Goal: Information Seeking & Learning: Learn about a topic

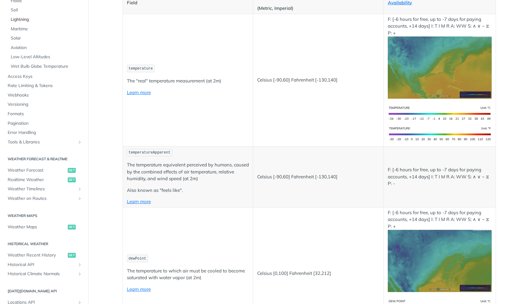
scroll to position [132, 0]
click at [32, 181] on span "Realtime Weather" at bounding box center [37, 179] width 59 height 6
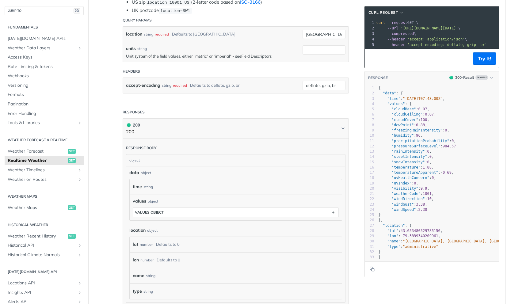
scroll to position [180, 0]
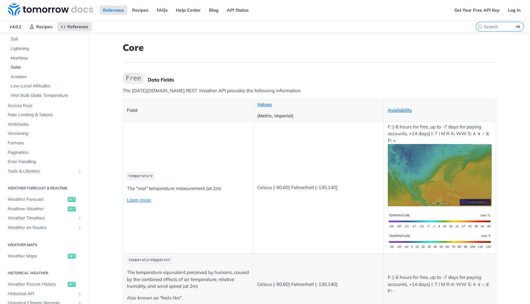
scroll to position [135, 0]
click at [34, 208] on span "Realtime Weather" at bounding box center [37, 209] width 59 height 6
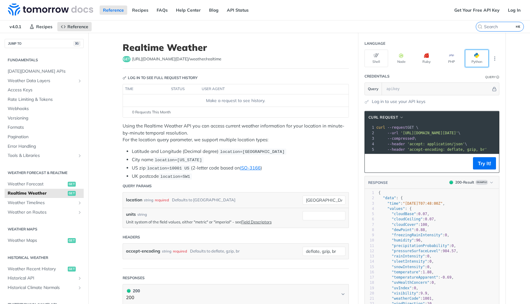
click at [479, 58] on button "Python" at bounding box center [477, 58] width 24 height 17
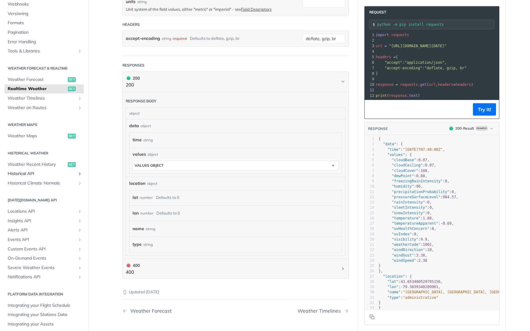
scroll to position [76, 0]
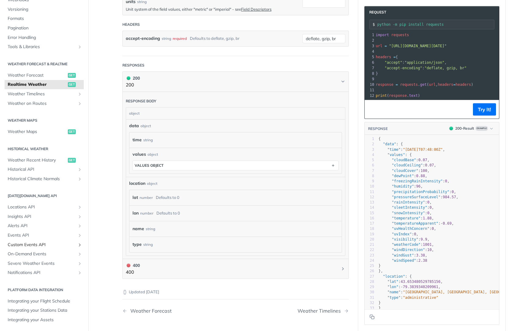
click at [34, 244] on span "Custom Events API" at bounding box center [42, 245] width 68 height 6
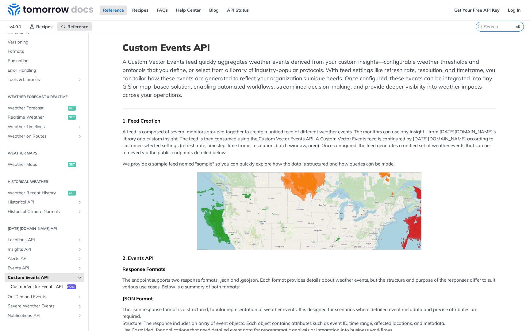
click at [51, 287] on span "Custom Vector Events API" at bounding box center [38, 287] width 55 height 6
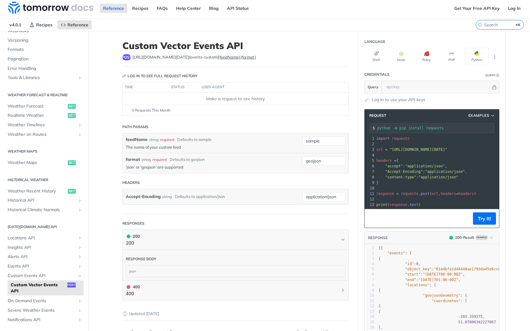
scroll to position [1, 0]
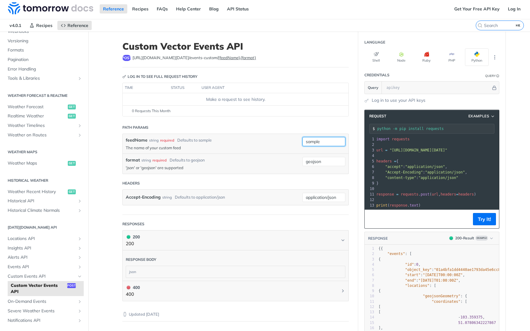
click at [314, 143] on input "sample" at bounding box center [323, 141] width 43 height 9
click at [242, 180] on header "Headers" at bounding box center [235, 183] width 226 height 12
click at [319, 162] on input "geojson" at bounding box center [323, 161] width 43 height 9
click at [276, 156] on div "format string required Defaults to geojson 'json' or 'geojson' are supported ge…" at bounding box center [236, 164] width 226 height 20
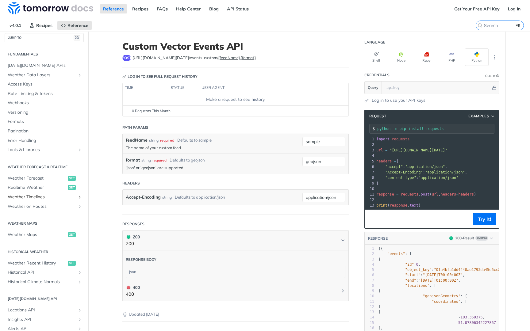
scroll to position [0, 0]
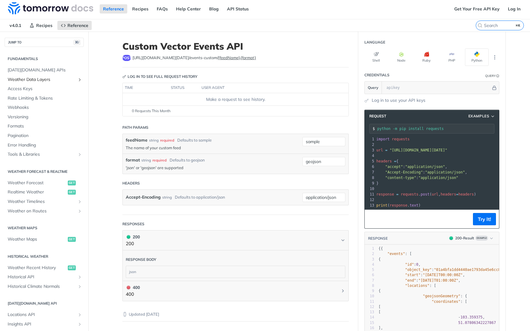
click at [80, 79] on icon "Show subpages for Weather Data Layers" at bounding box center [79, 79] width 5 height 5
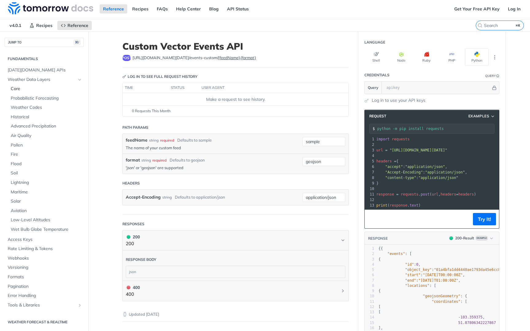
click at [20, 92] on span "Core" at bounding box center [46, 89] width 71 height 6
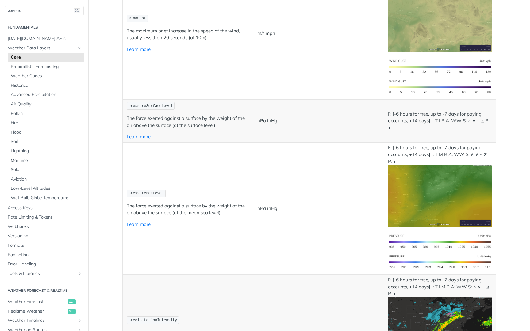
scroll to position [836, 0]
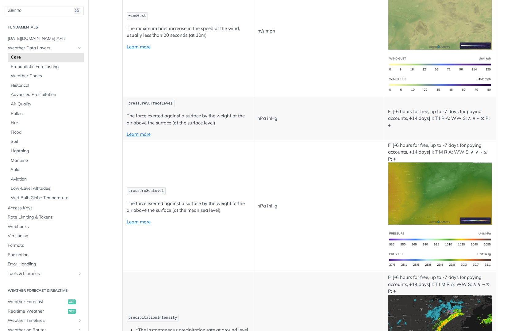
click at [265, 119] on p "hPa inHg" at bounding box center [318, 118] width 122 height 7
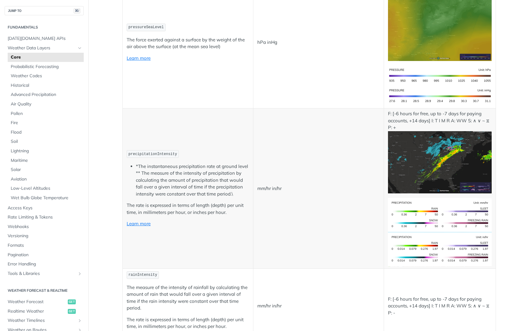
scroll to position [972, 0]
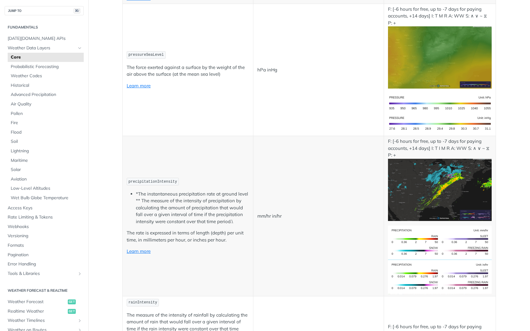
click at [155, 204] on li "*The instantaneous precipitation rate at ground level ** The measure of the int…" at bounding box center [192, 208] width 113 height 35
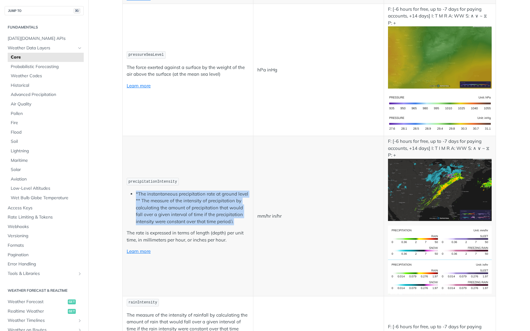
click at [155, 204] on li "*The instantaneous precipitation rate at ground level ** The measure of the int…" at bounding box center [192, 208] width 113 height 35
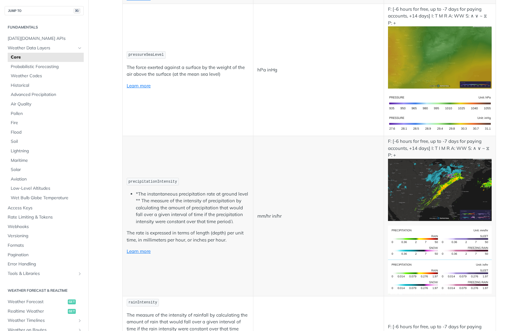
click at [166, 235] on p "The rate is expressed in terms of length (depth) per unit time, in millimeters …" at bounding box center [188, 237] width 122 height 14
click at [167, 238] on p "The rate is expressed in terms of length (depth) per unit time, in millimeters …" at bounding box center [188, 237] width 122 height 14
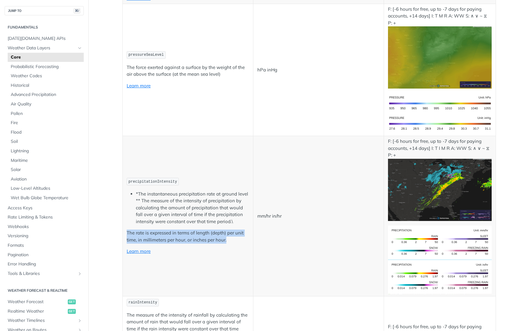
click at [167, 238] on p "The rate is expressed in terms of length (depth) per unit time, in millimeters …" at bounding box center [188, 237] width 122 height 14
click at [177, 243] on p "The rate is expressed in terms of length (depth) per unit time, in millimeters …" at bounding box center [188, 237] width 122 height 14
click at [177, 242] on p "The rate is expressed in terms of length (depth) per unit time, in millimeters …" at bounding box center [188, 237] width 122 height 14
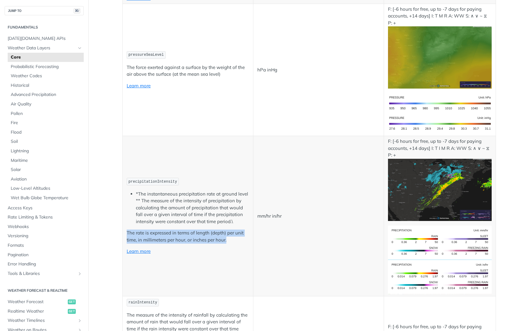
click at [198, 232] on p "The rate is expressed in terms of length (depth) per unit time, in millimeters …" at bounding box center [188, 237] width 122 height 14
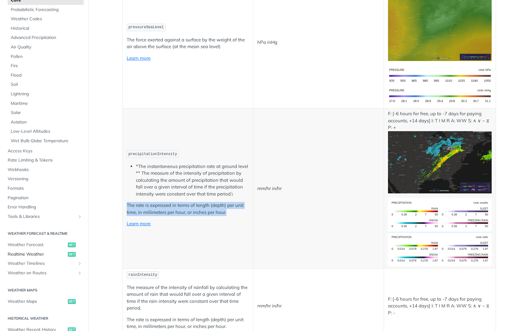
scroll to position [227, 0]
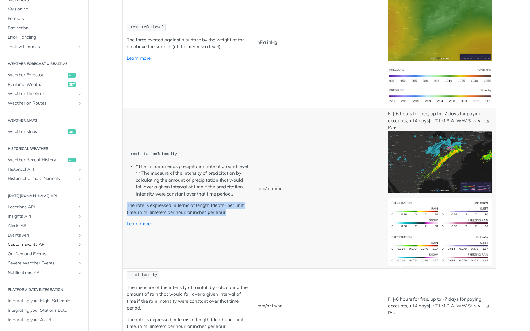
click at [79, 243] on icon "Show subpages for Custom Events API" at bounding box center [79, 244] width 5 height 5
click at [44, 254] on span "Custom Vector Events API" at bounding box center [38, 254] width 55 height 6
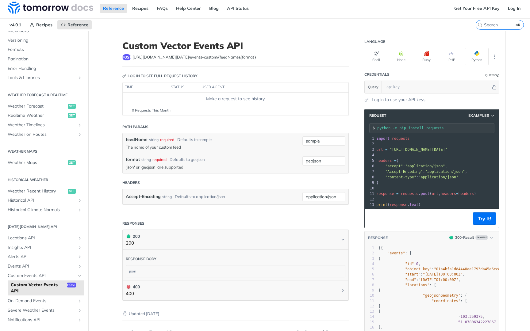
scroll to position [5, 0]
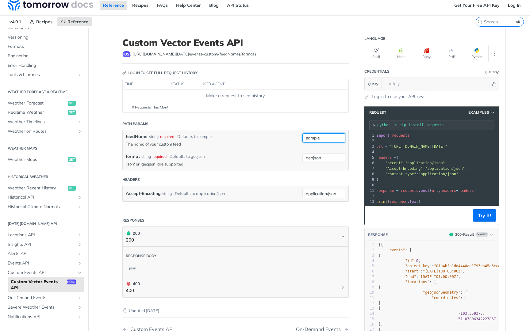
click at [313, 139] on input "sample" at bounding box center [323, 137] width 43 height 9
click at [248, 184] on header "Headers" at bounding box center [235, 180] width 226 height 12
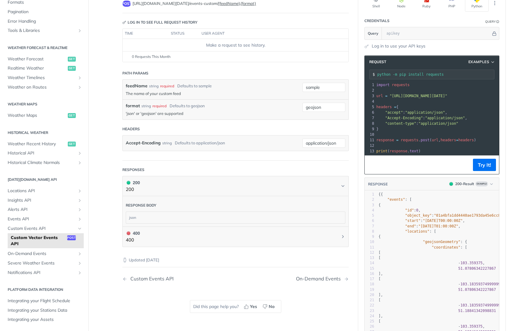
scroll to position [67, 0]
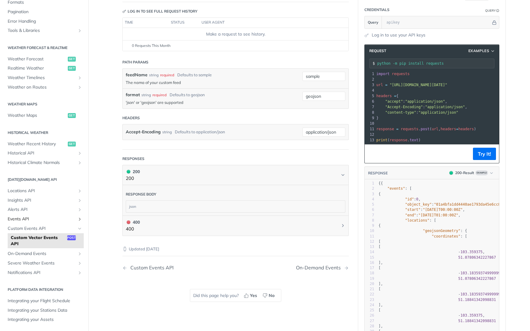
click at [44, 219] on span "Events API" at bounding box center [42, 219] width 68 height 6
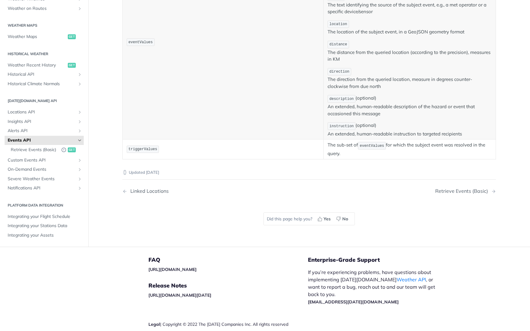
scroll to position [287, 0]
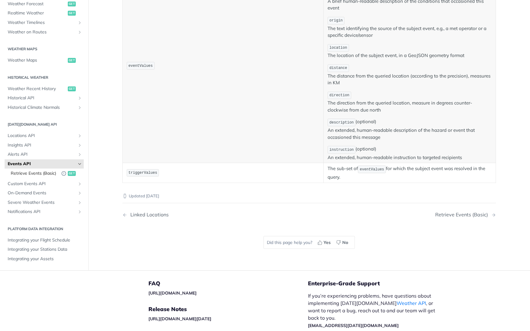
click at [46, 174] on span "Retrieve Events (Basic)" at bounding box center [35, 173] width 48 height 6
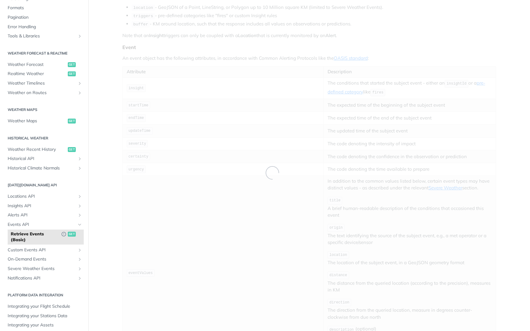
click at [46, 174] on div "Fundamentals [DATE][DOMAIN_NAME] APIs Weather Data Layers Core Probabilistic Fo…" at bounding box center [44, 133] width 88 height 408
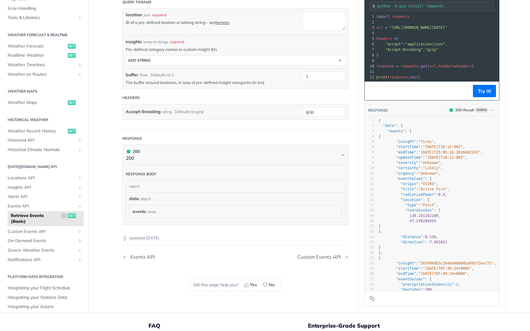
click at [414, 193] on span ""radiativePower"" at bounding box center [418, 195] width 36 height 4
type textarea ""radiativePower": 0.9,"
click at [414, 193] on span ""radiativePower"" at bounding box center [418, 195] width 36 height 4
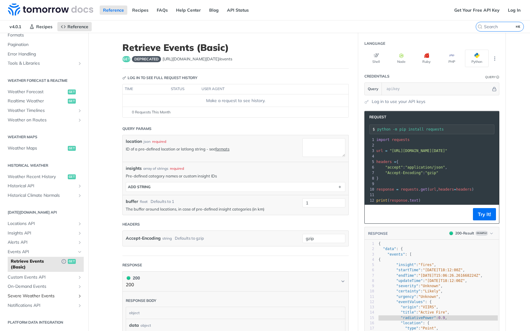
click at [79, 296] on icon "Show subpages for Severe Weather Events" at bounding box center [79, 296] width 5 height 5
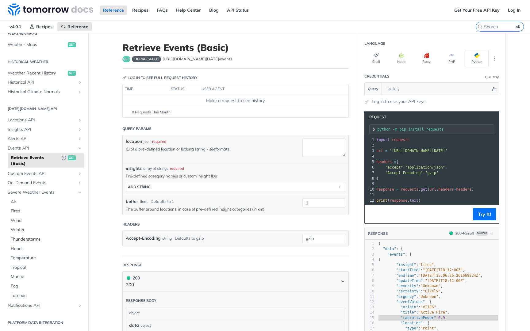
click at [32, 240] on span "Thunderstorms" at bounding box center [46, 239] width 71 height 6
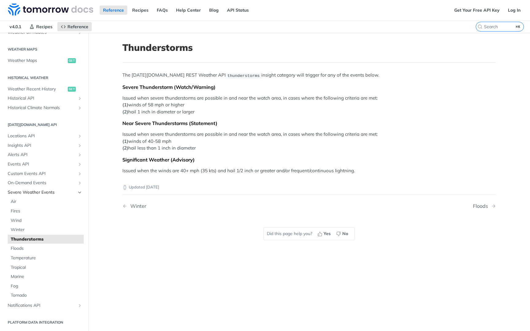
click at [33, 192] on span "Severe Weather Events" at bounding box center [42, 192] width 68 height 6
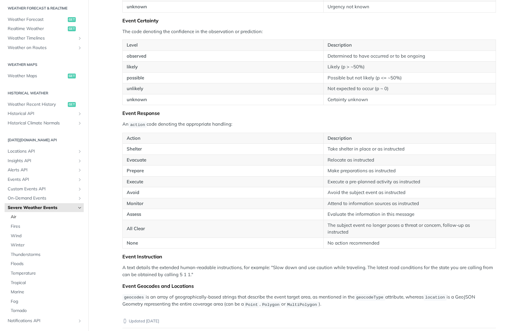
scroll to position [134, 0]
click at [80, 179] on icon "Show subpages for Events API" at bounding box center [79, 177] width 5 height 5
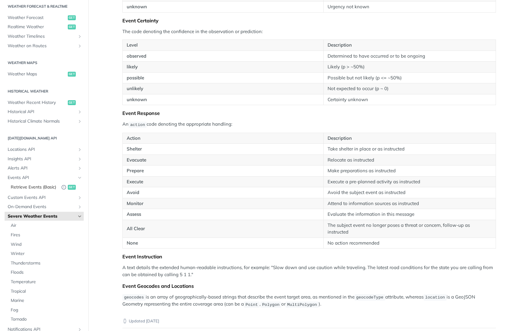
click at [39, 185] on span "Retrieve Events (Basic)" at bounding box center [35, 187] width 48 height 6
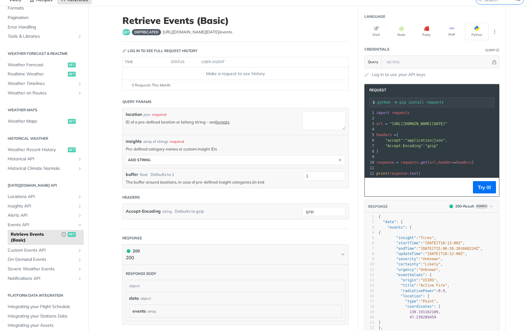
scroll to position [22, 0]
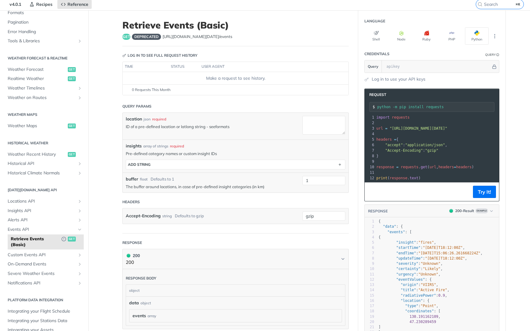
click at [224, 128] on link "formats" at bounding box center [222, 126] width 14 height 5
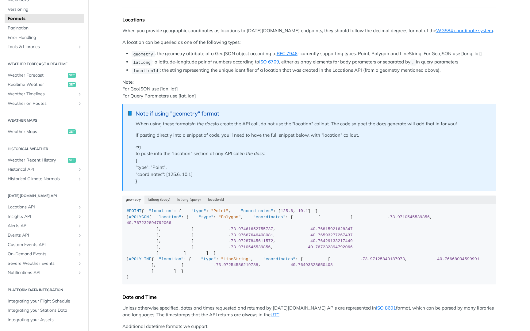
scroll to position [20, 0]
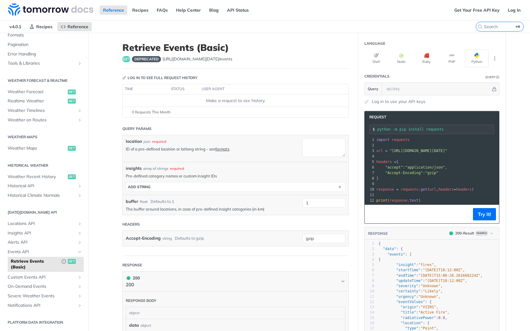
click at [43, 261] on span "Retrieve Events (Basic)" at bounding box center [35, 264] width 48 height 12
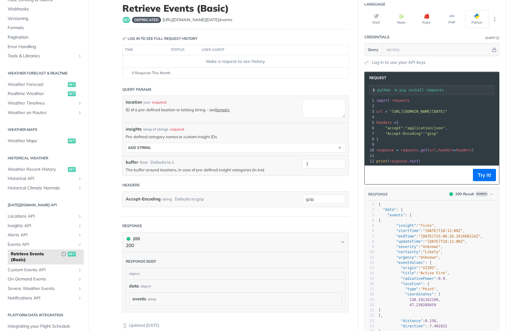
scroll to position [58, 0]
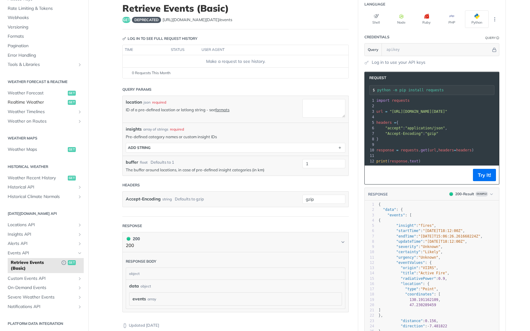
click at [24, 102] on span "Realtime Weather" at bounding box center [37, 102] width 59 height 6
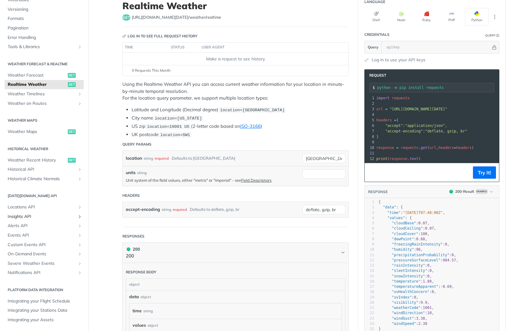
scroll to position [43, 0]
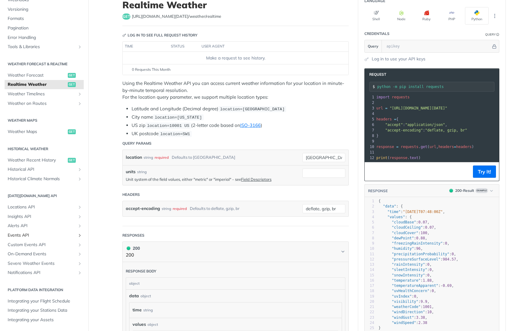
click at [27, 235] on span "Events API" at bounding box center [42, 235] width 68 height 6
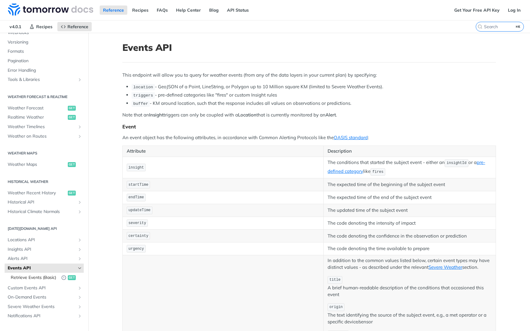
click at [37, 277] on span "Retrieve Events (Basic)" at bounding box center [35, 278] width 48 height 6
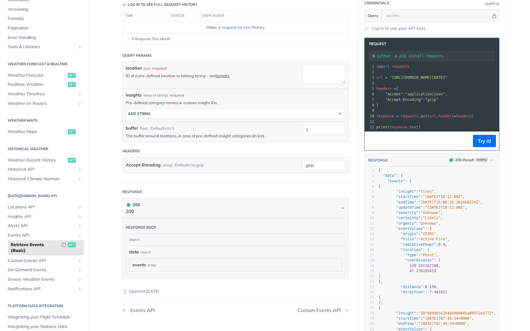
scroll to position [79, 0]
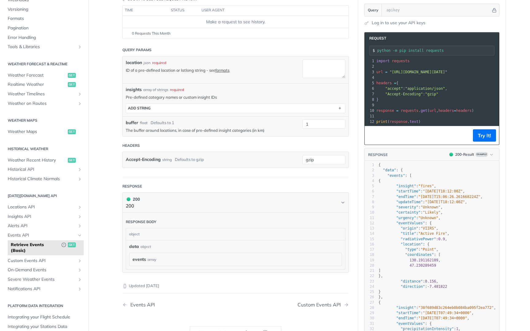
click at [161, 231] on div "object" at bounding box center [234, 234] width 217 height 12
click at [161, 259] on div "events array" at bounding box center [235, 259] width 206 height 6
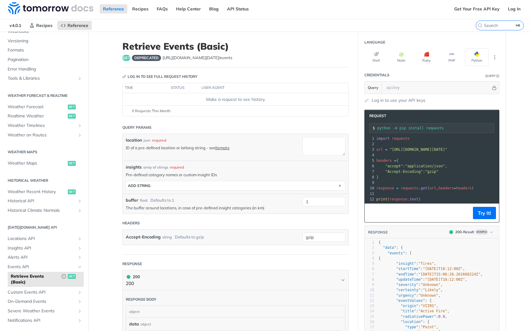
scroll to position [0, 0]
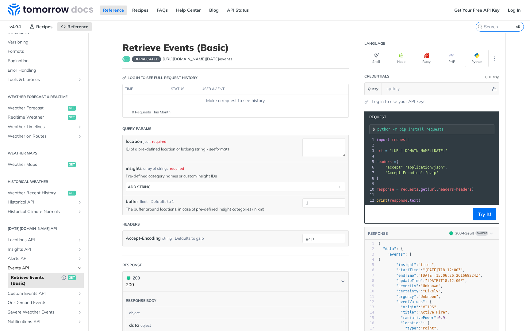
click at [29, 270] on span "Events API" at bounding box center [42, 268] width 68 height 6
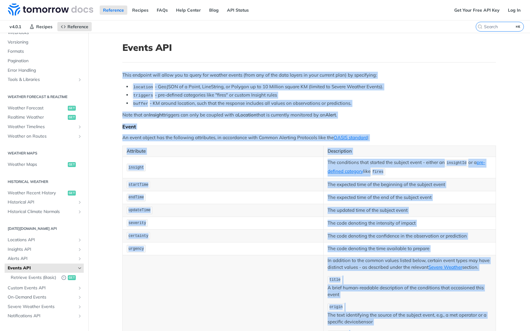
click at [211, 222] on p "severity" at bounding box center [223, 223] width 193 height 9
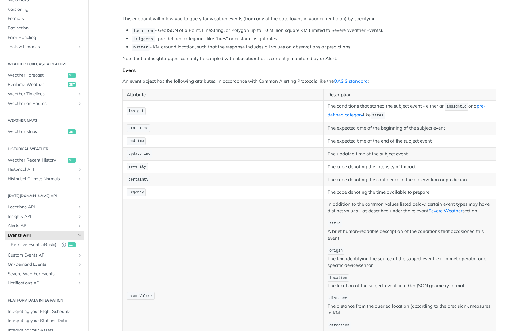
scroll to position [55, 0]
click at [340, 116] on link "pre-defined category" at bounding box center [405, 111] width 157 height 15
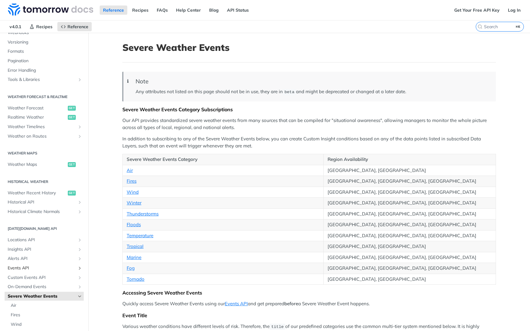
click at [19, 269] on span "Events API" at bounding box center [42, 268] width 68 height 6
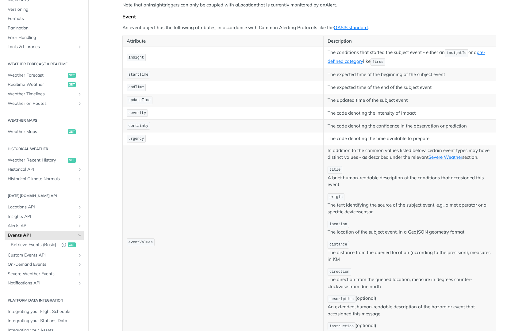
scroll to position [120, 0]
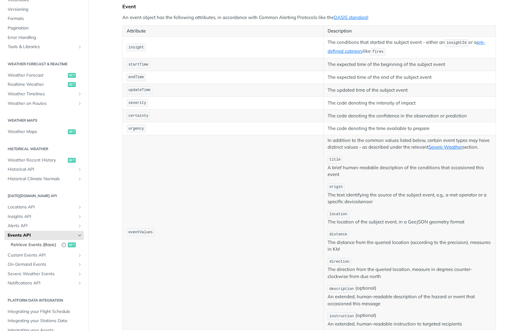
click at [37, 245] on span "Retrieve Events (Basic)" at bounding box center [35, 245] width 48 height 6
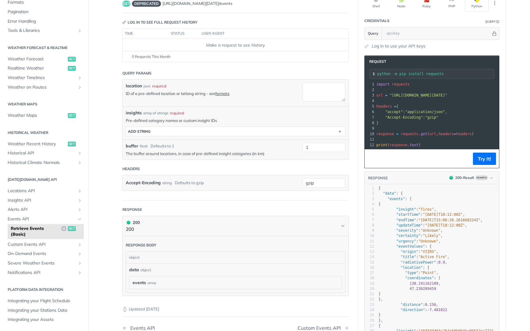
scroll to position [59, 0]
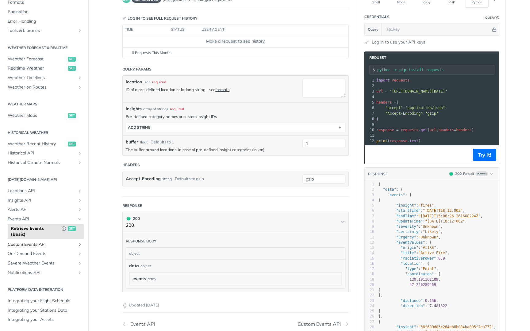
click at [43, 245] on span "Custom Events API" at bounding box center [42, 245] width 68 height 6
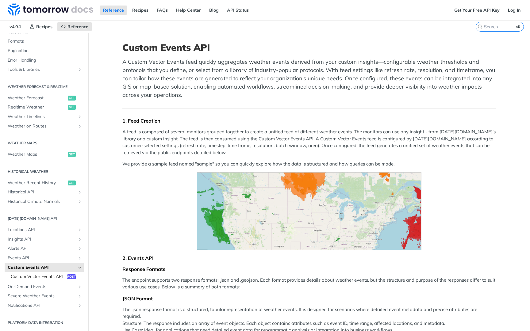
click at [43, 277] on span "Custom Vector Events API" at bounding box center [38, 277] width 55 height 6
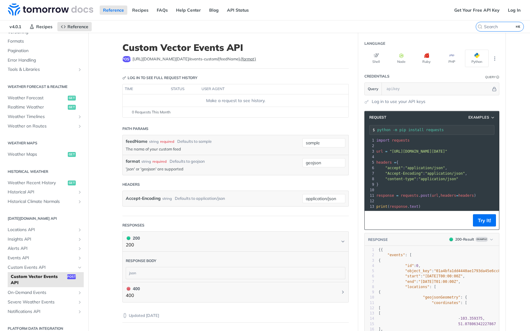
click at [219, 60] on label "{feedName}" at bounding box center [229, 58] width 22 height 5
click at [221, 59] on label "{feedName}" at bounding box center [229, 58] width 22 height 5
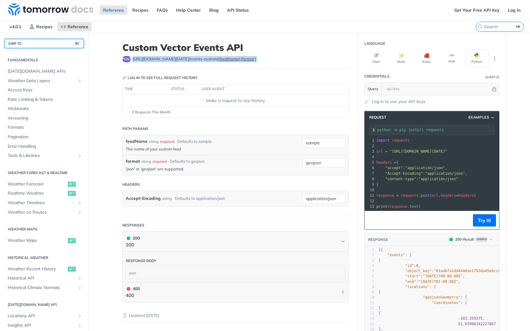
click at [40, 42] on button "JUMP TO ⌘/" at bounding box center [44, 43] width 79 height 9
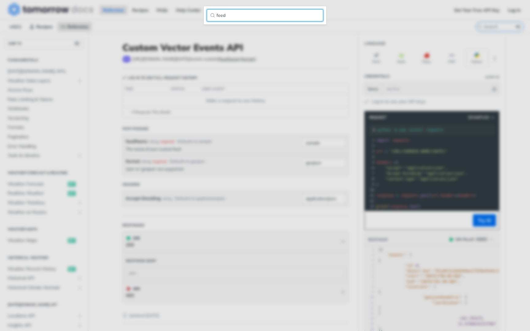
type input "feed"
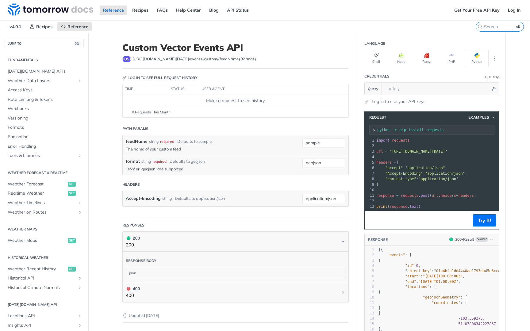
click at [163, 97] on main "JUMP TO ⌘/ Fundamentals [DATE][DOMAIN_NAME] APIs Weather Data Layers Core Proba…" at bounding box center [265, 234] width 530 height 403
